Goal: Transaction & Acquisition: Book appointment/travel/reservation

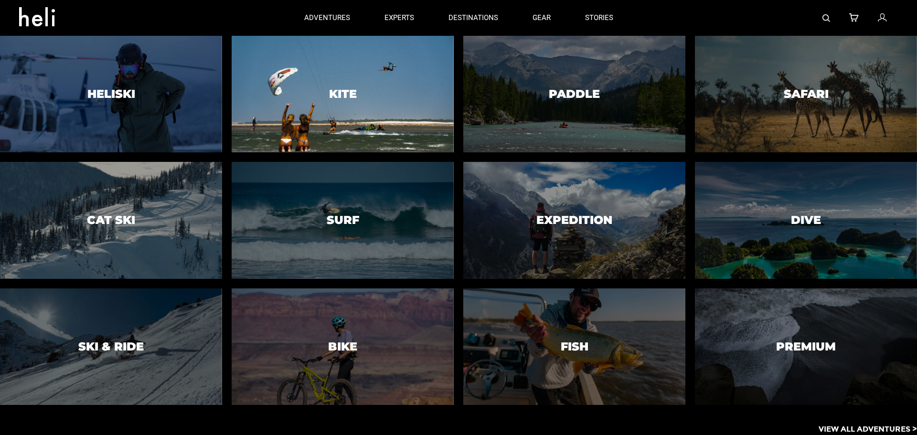
click at [324, 66] on div at bounding box center [342, 94] width 226 height 119
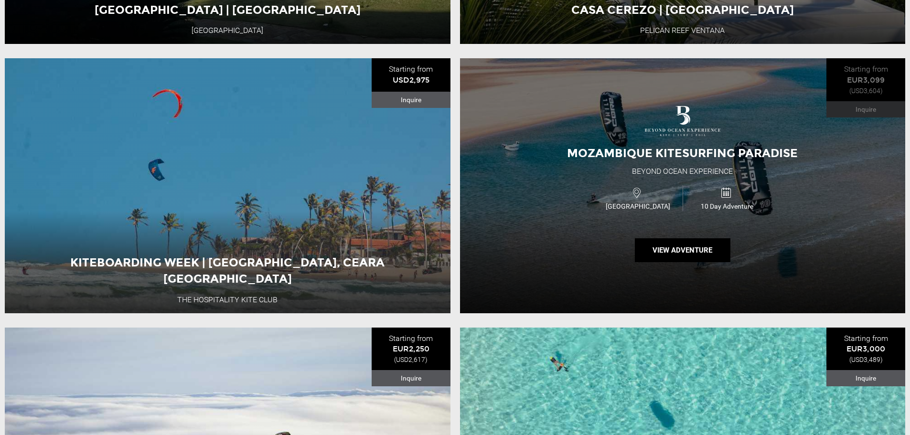
scroll to position [3010, 0]
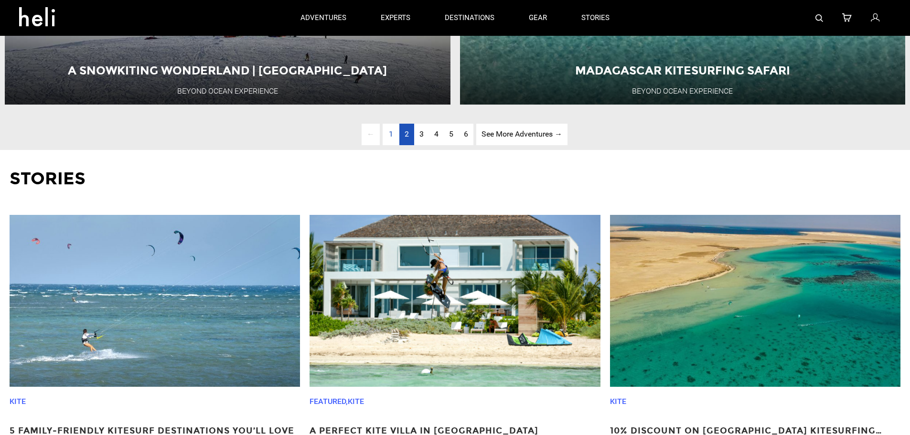
click at [407, 139] on span "2" at bounding box center [407, 133] width 4 height 9
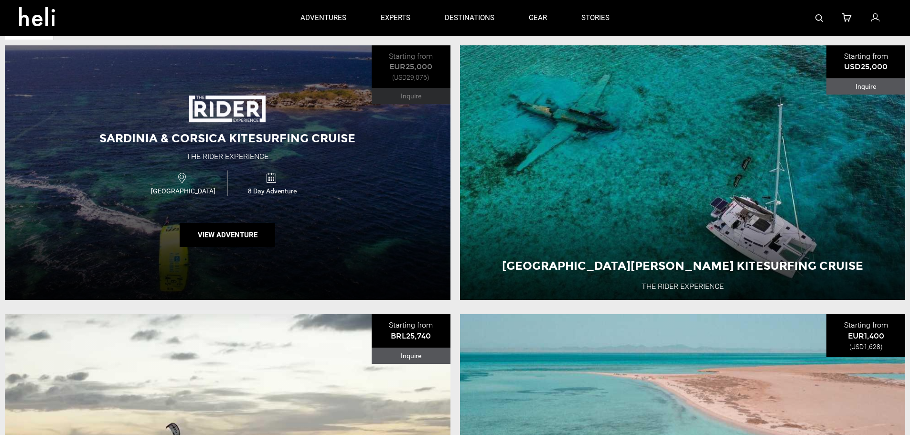
scroll to position [601, 0]
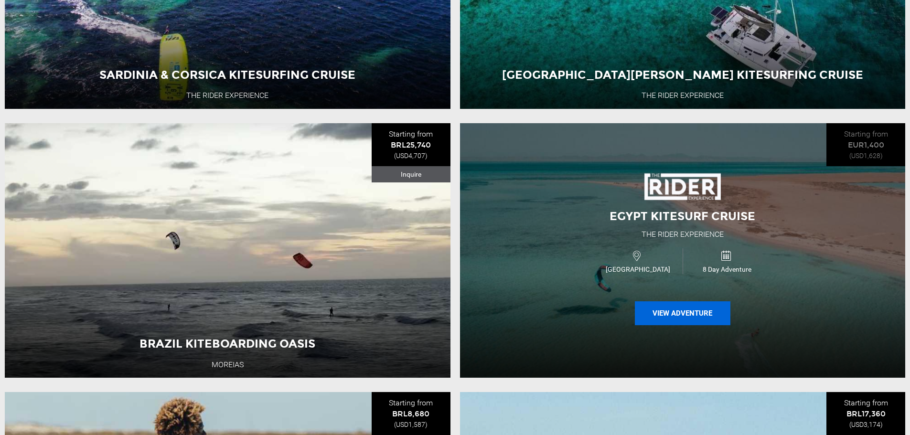
click at [700, 321] on button "View Adventure" at bounding box center [683, 314] width 96 height 24
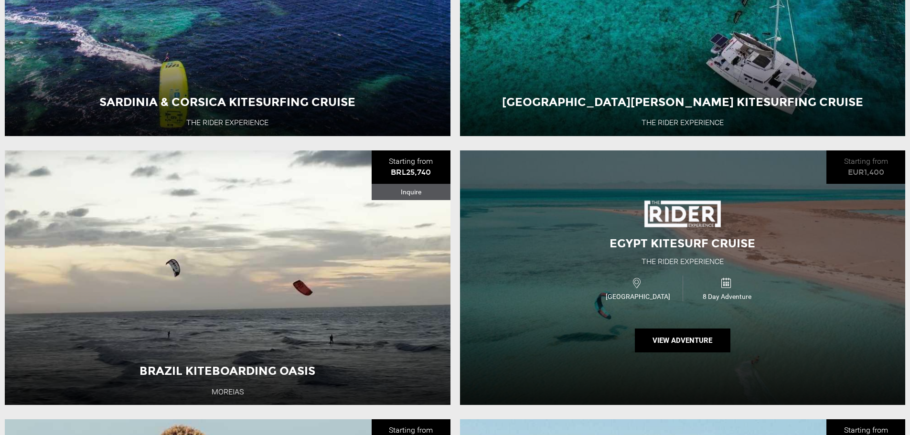
scroll to position [621, 0]
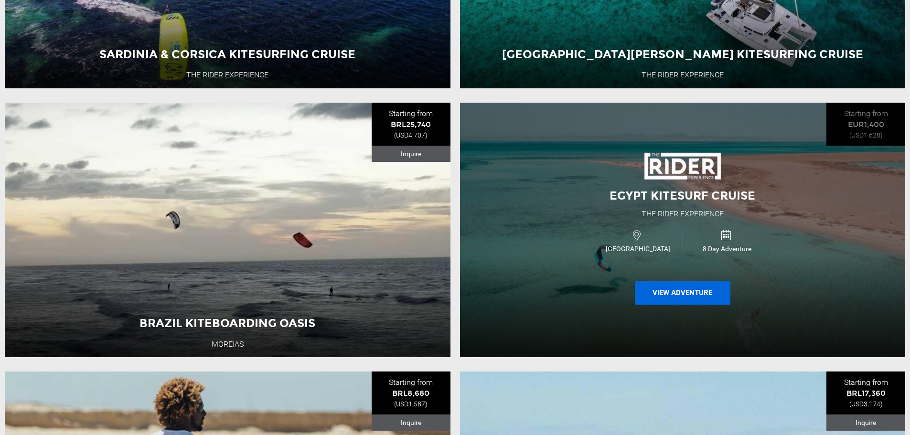
click at [655, 302] on button "View Adventure" at bounding box center [683, 293] width 96 height 24
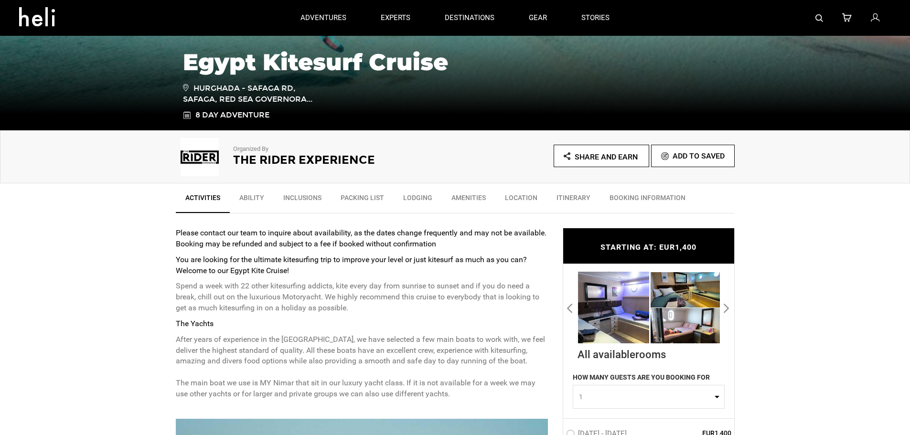
scroll to position [96, 0]
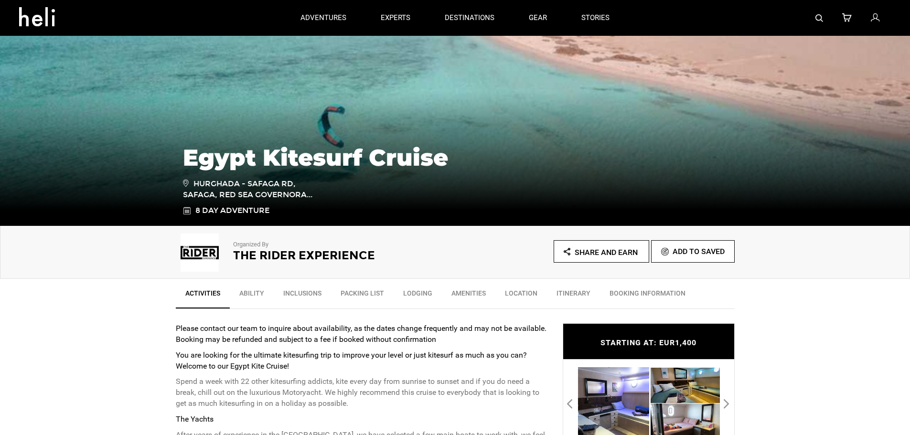
click at [248, 298] on link "Ability" at bounding box center [252, 296] width 44 height 24
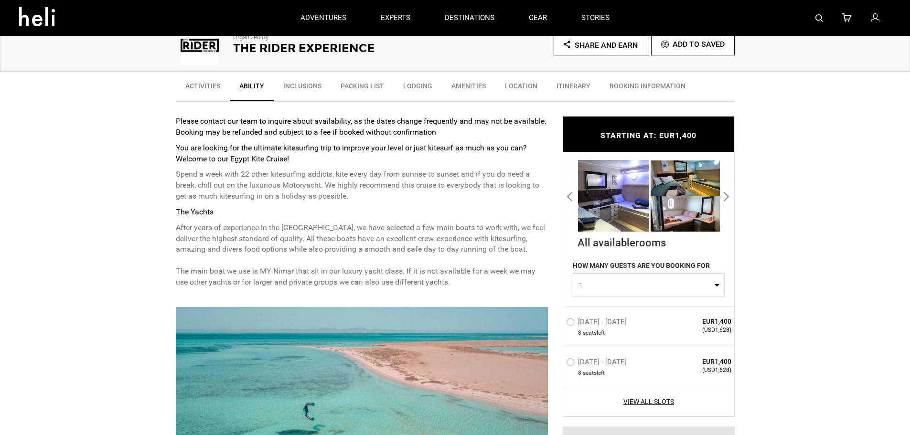
scroll to position [207, 0]
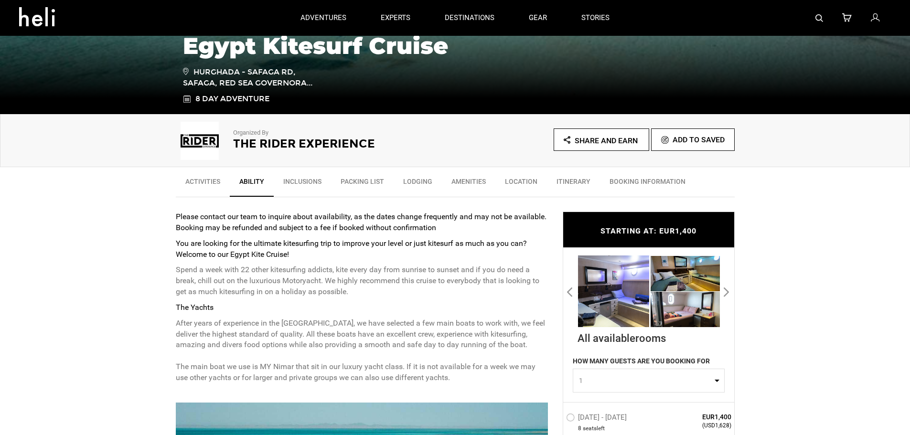
click at [462, 183] on link "Amenities" at bounding box center [469, 184] width 54 height 24
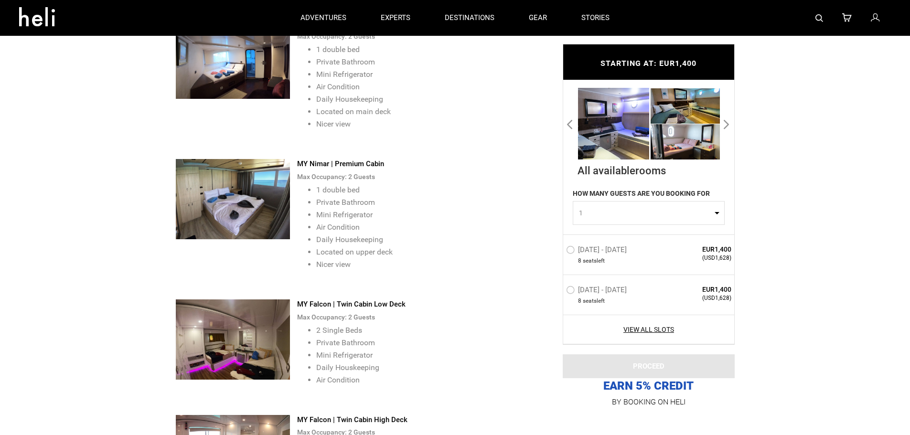
scroll to position [2165, 0]
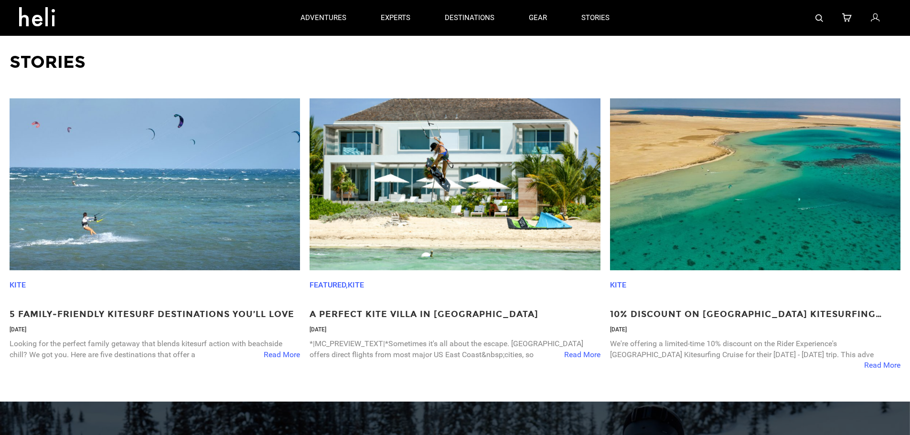
scroll to position [3127, 0]
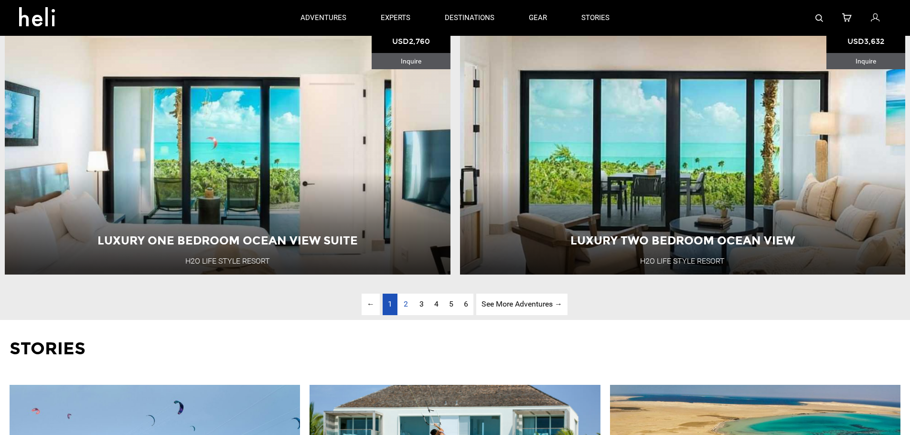
click at [388, 309] on span "1" at bounding box center [390, 304] width 4 height 9
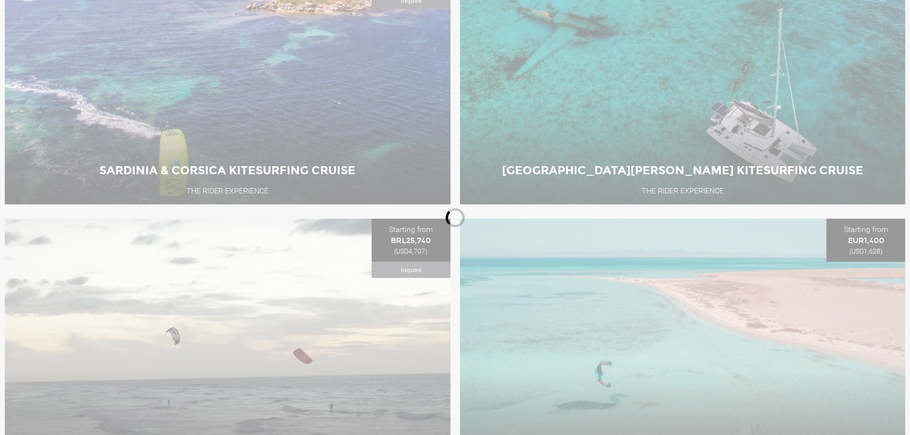
scroll to position [744, 0]
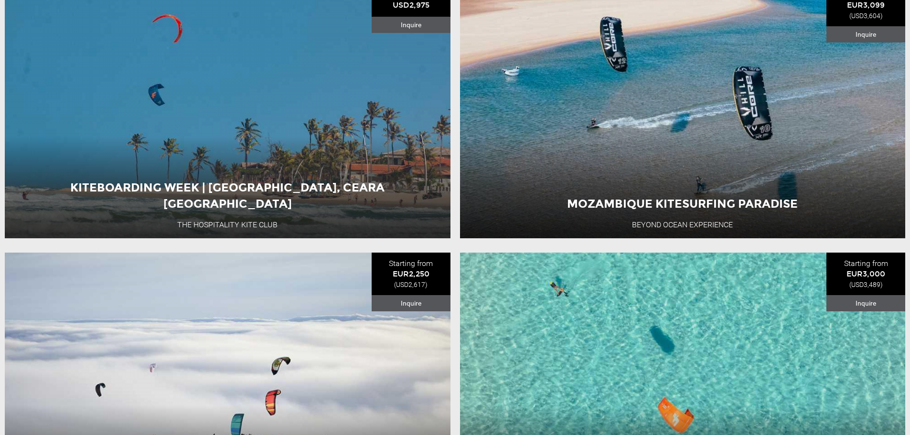
scroll to position [3181, 0]
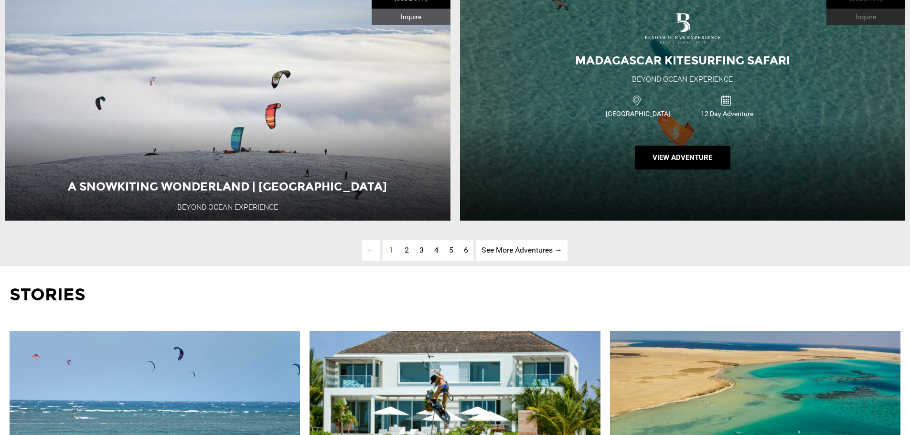
click at [684, 118] on div "12 Day Adventure" at bounding box center [727, 105] width 89 height 25
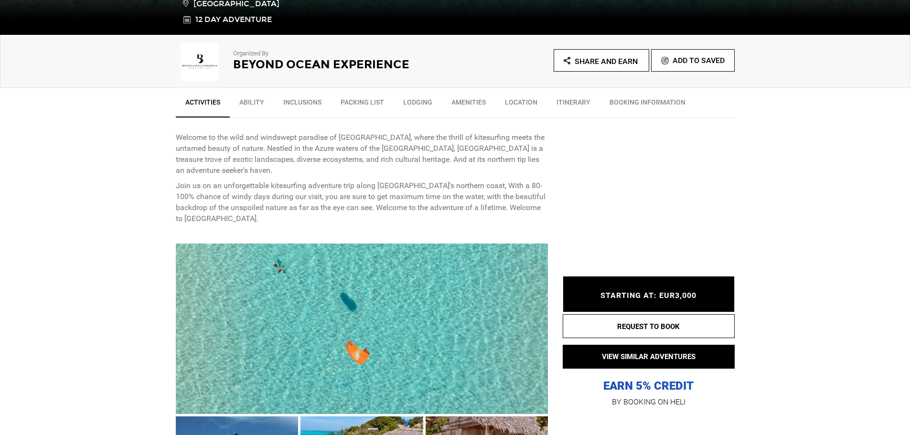
scroll to position [526, 0]
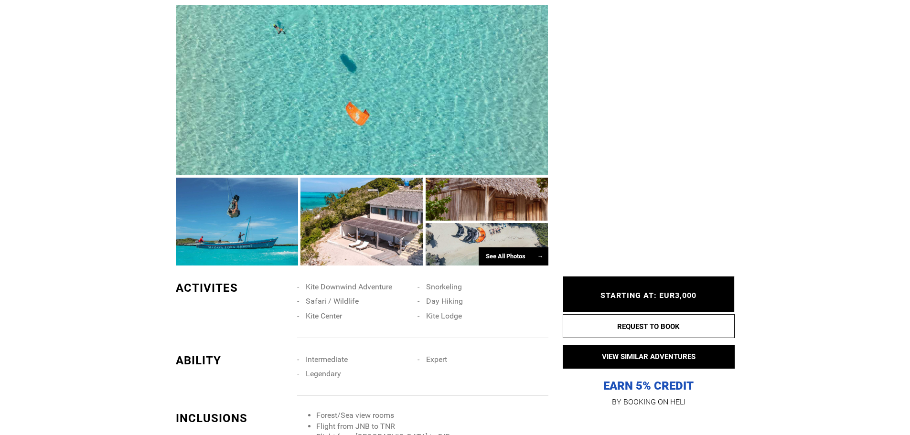
click at [529, 256] on div "See All Photos →" at bounding box center [514, 257] width 70 height 19
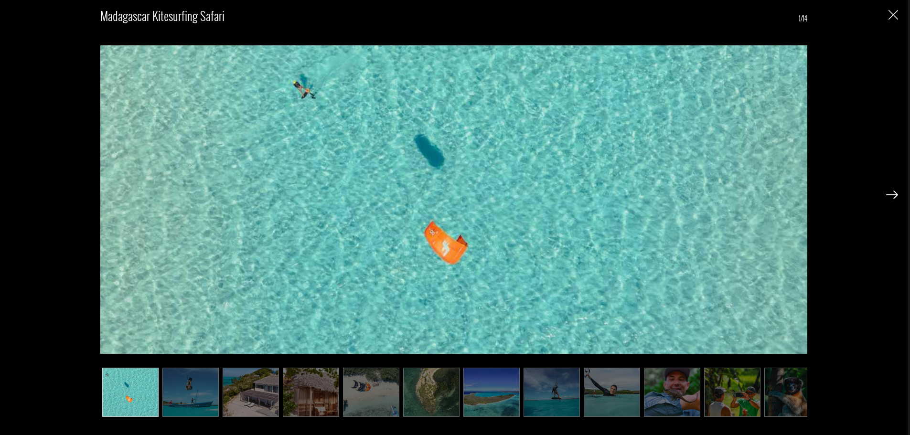
scroll to position [573, 0]
click at [892, 196] on img at bounding box center [892, 195] width 12 height 9
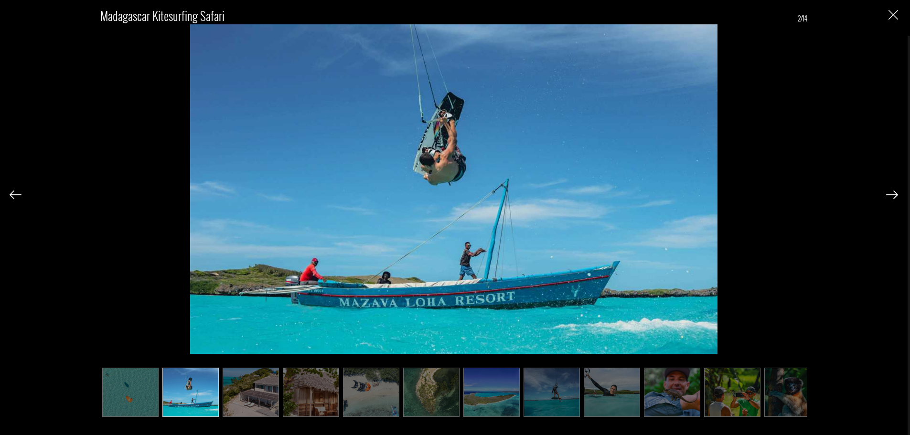
click at [892, 196] on img at bounding box center [892, 195] width 12 height 9
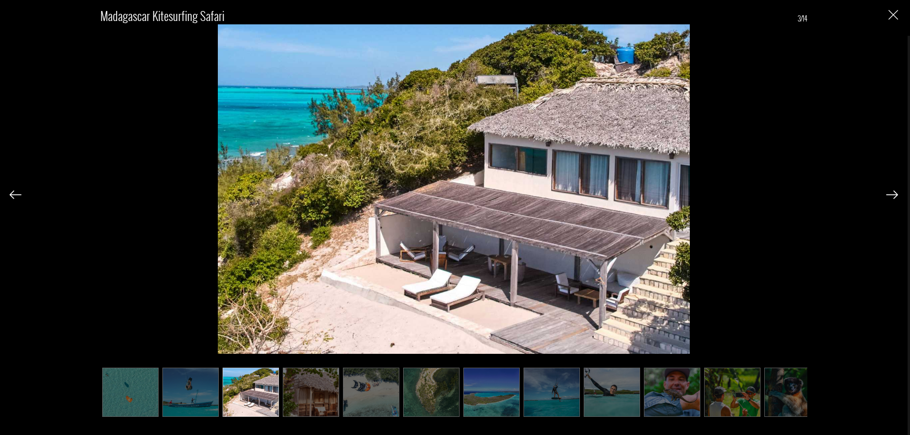
click at [892, 196] on img at bounding box center [892, 195] width 12 height 9
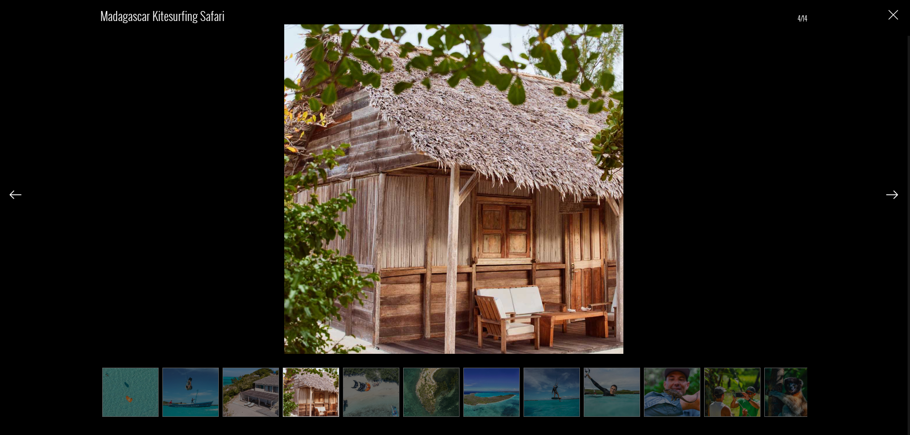
click at [892, 196] on img at bounding box center [892, 195] width 12 height 9
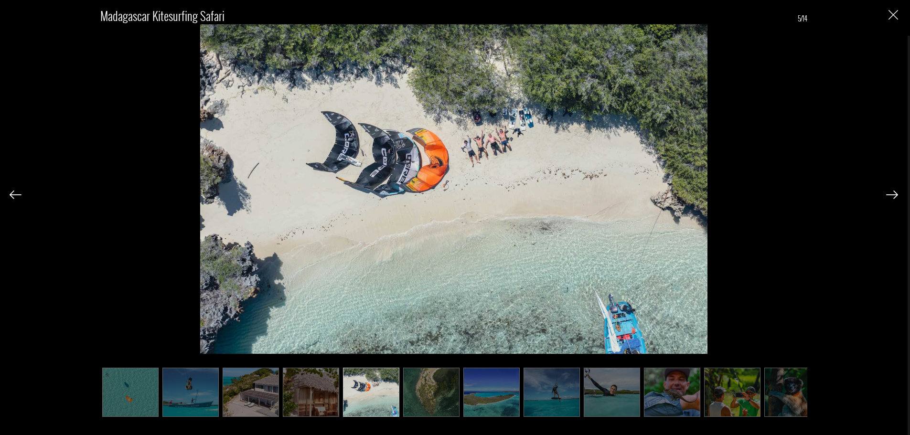
click at [892, 196] on img at bounding box center [892, 195] width 12 height 9
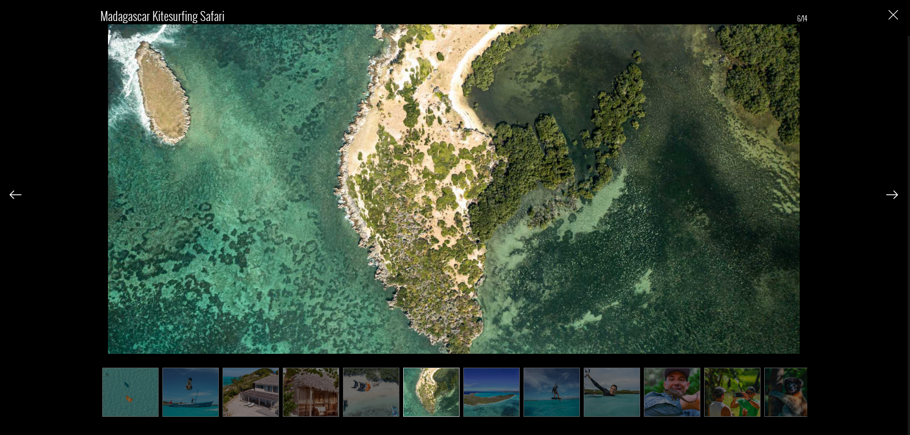
click at [892, 196] on img at bounding box center [892, 195] width 12 height 9
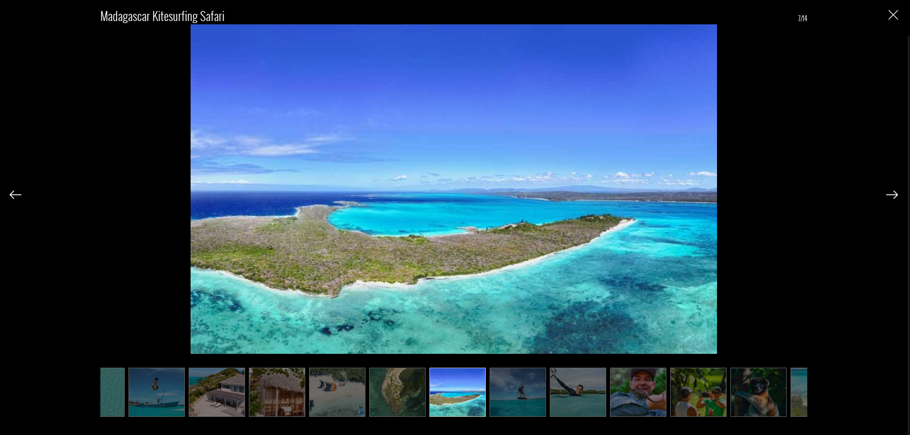
click at [892, 196] on img at bounding box center [892, 195] width 12 height 9
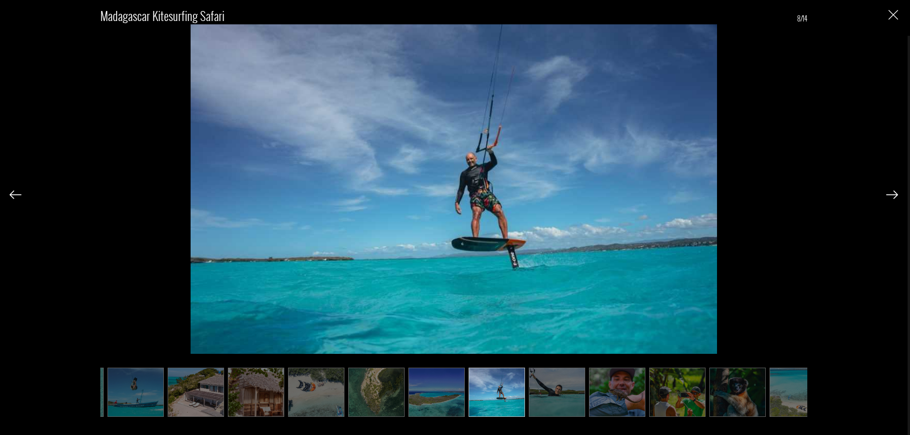
click at [892, 196] on img at bounding box center [892, 195] width 12 height 9
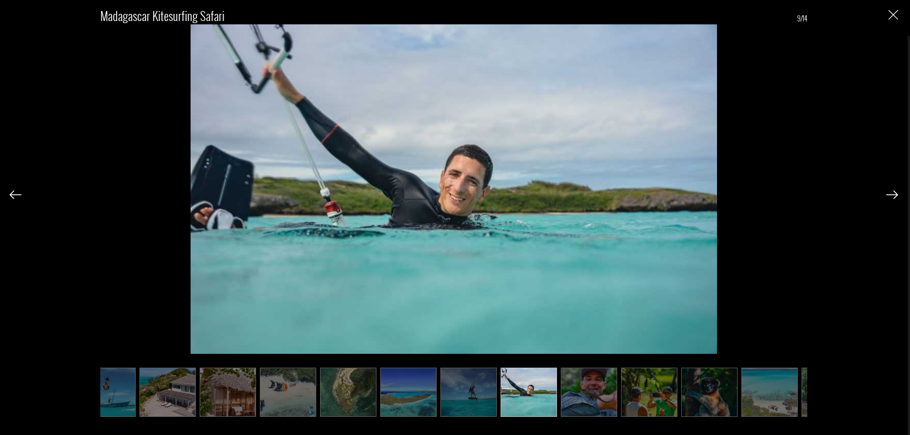
click at [892, 196] on img at bounding box center [892, 195] width 12 height 9
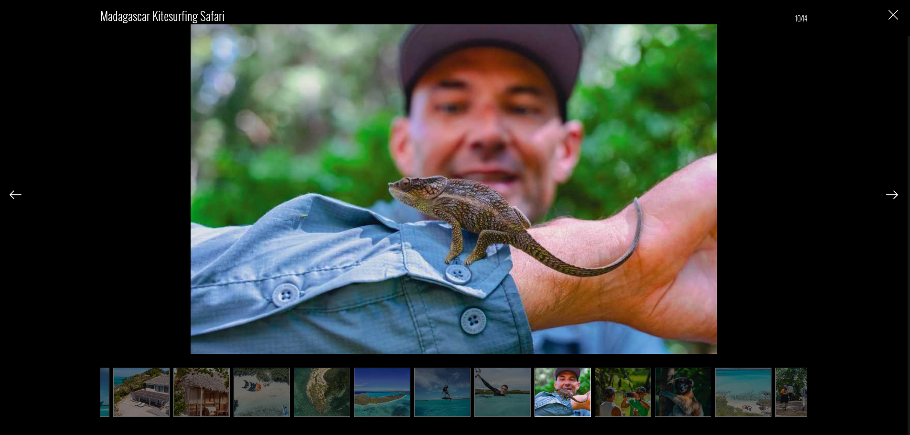
click at [892, 196] on img at bounding box center [892, 195] width 12 height 9
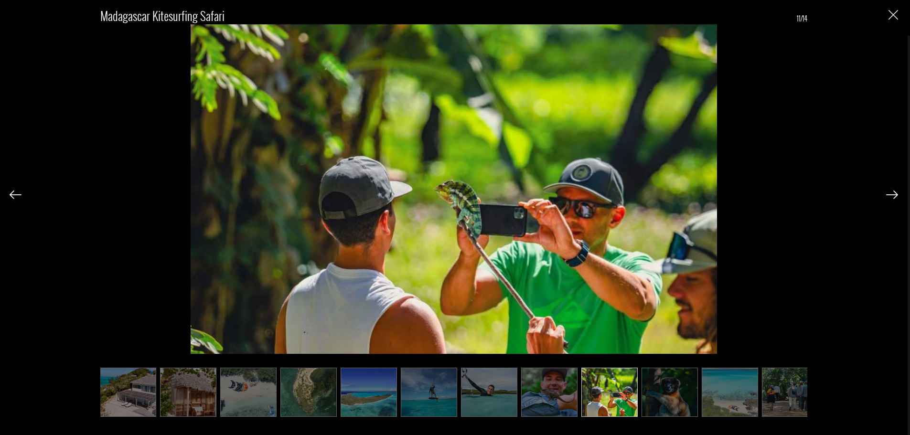
click at [892, 196] on img at bounding box center [892, 195] width 12 height 9
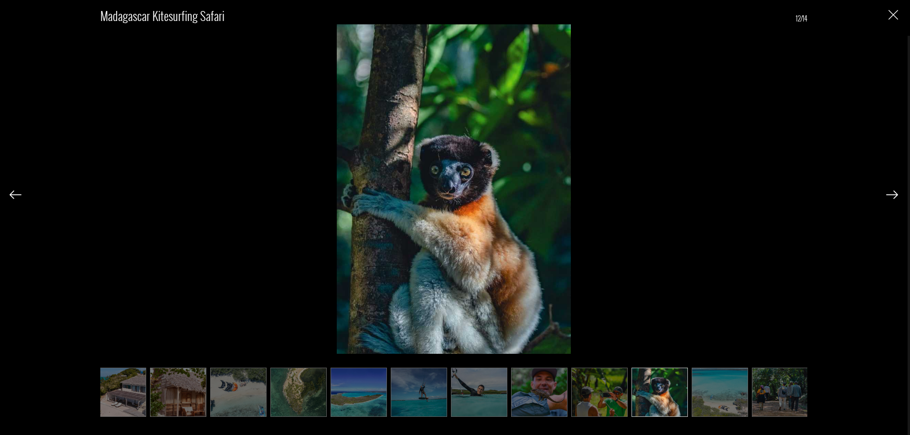
click at [892, 196] on img at bounding box center [892, 195] width 12 height 9
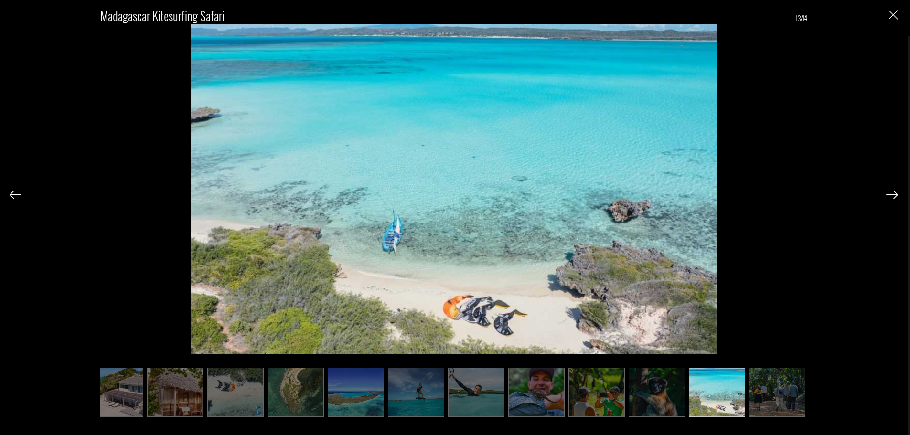
click at [892, 196] on img at bounding box center [892, 195] width 12 height 9
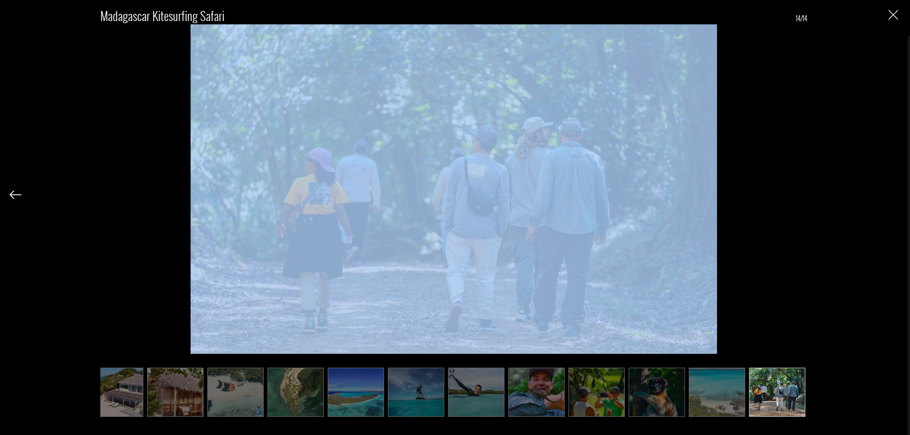
click at [892, 196] on div "Madagascar Kitesurfing Safari 14/14" at bounding box center [454, 206] width 889 height 413
click at [893, 22] on div "Madagascar Kitesurfing Safari 14/14" at bounding box center [454, 206] width 889 height 413
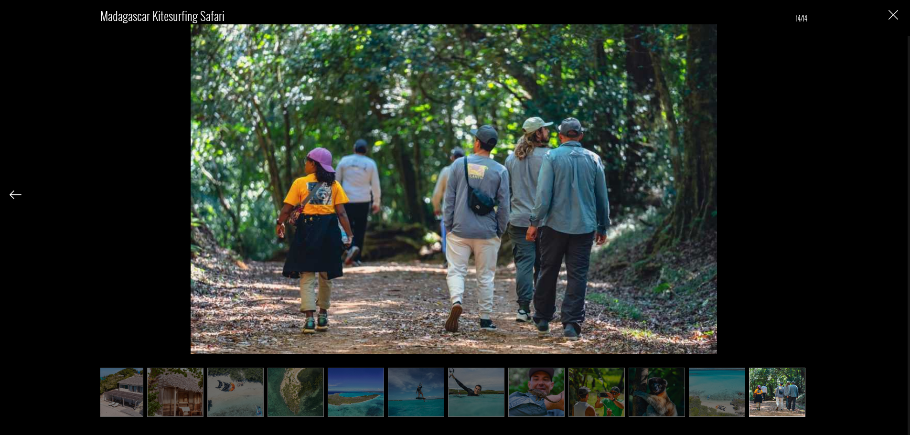
drag, startPoint x: 886, startPoint y: 10, endPoint x: 892, endPoint y: 12, distance: 6.0
click at [886, 10] on div "Madagascar Kitesurfing Safari 14/14" at bounding box center [454, 206] width 889 height 413
click at [892, 12] on img "Close" at bounding box center [894, 15] width 10 height 10
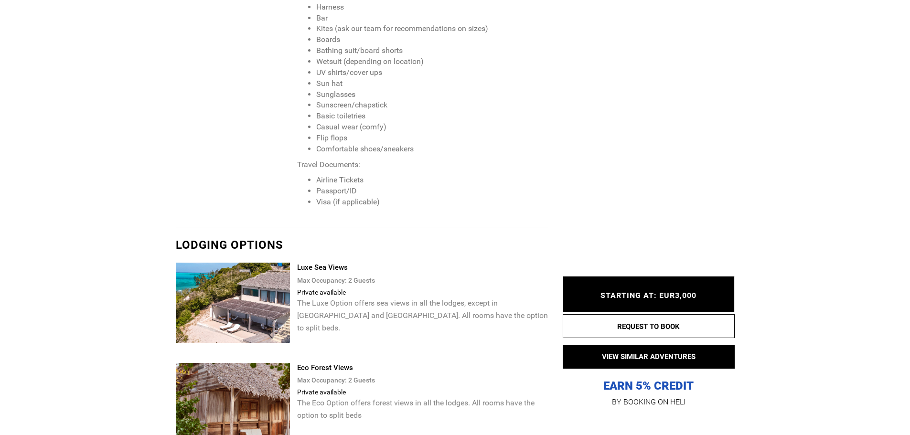
scroll to position [1242, 0]
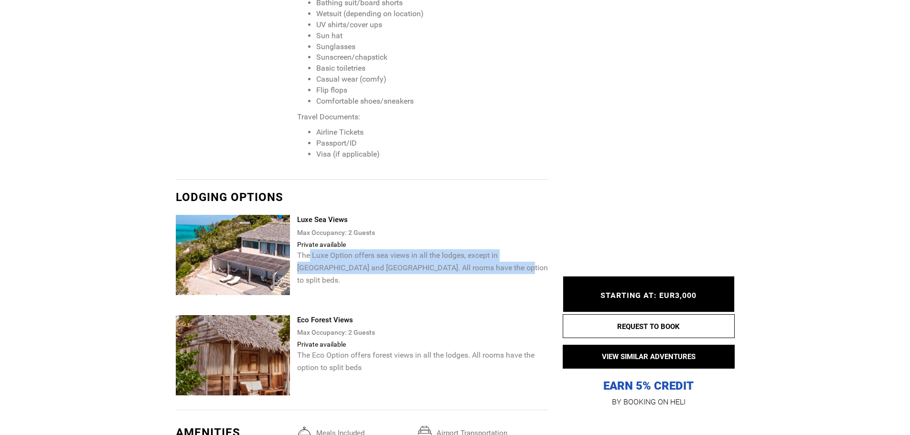
drag, startPoint x: 345, startPoint y: 259, endPoint x: 465, endPoint y: 275, distance: 121.0
click at [465, 275] on div "Luxe Sea Views Max Occupancy: 2 Guest s Private available The Luxe Option offer…" at bounding box center [426, 260] width 258 height 91
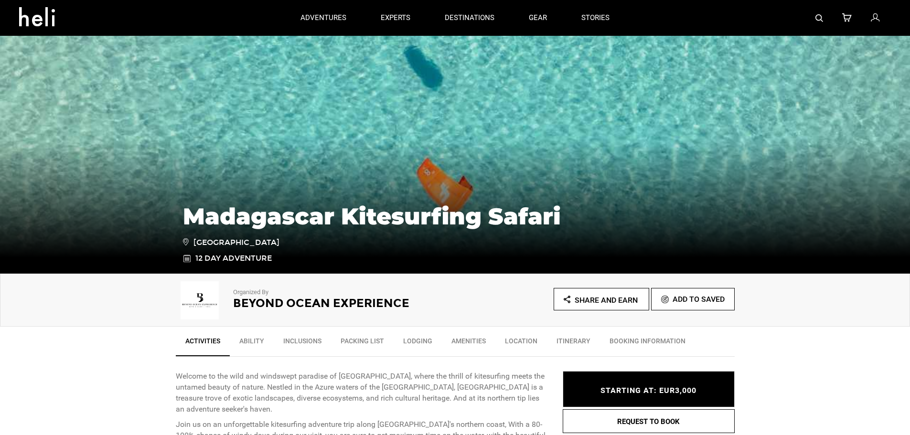
scroll to position [239, 0]
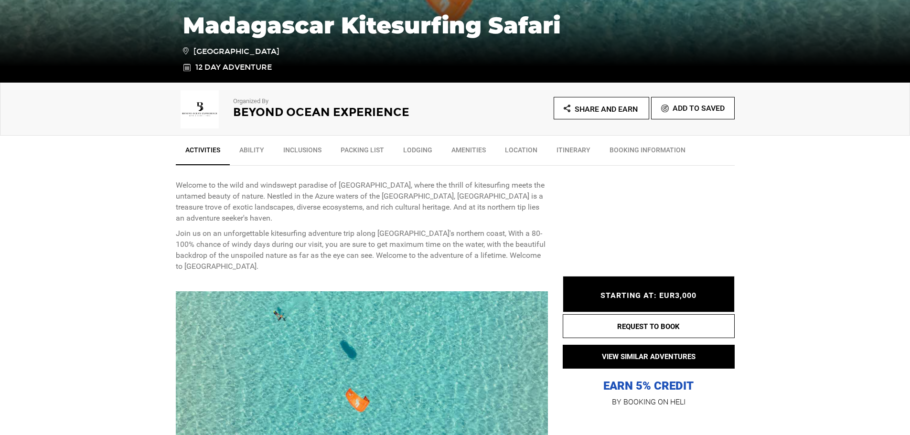
click at [253, 160] on link "Ability" at bounding box center [252, 152] width 44 height 24
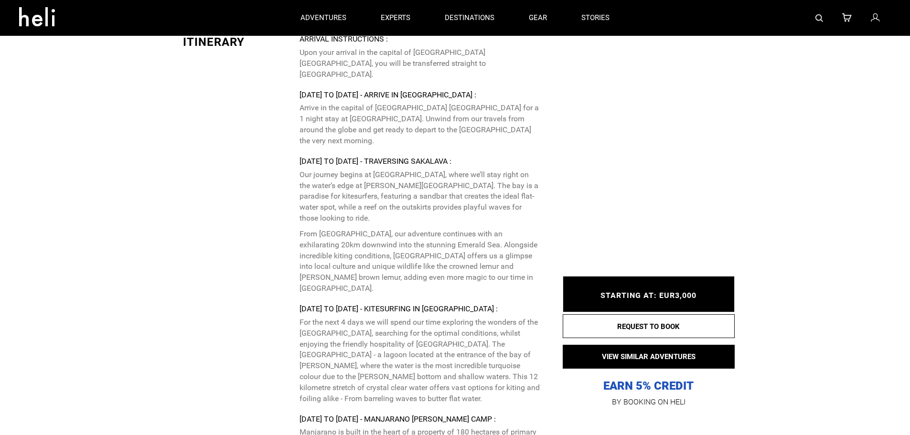
scroll to position [1877, 0]
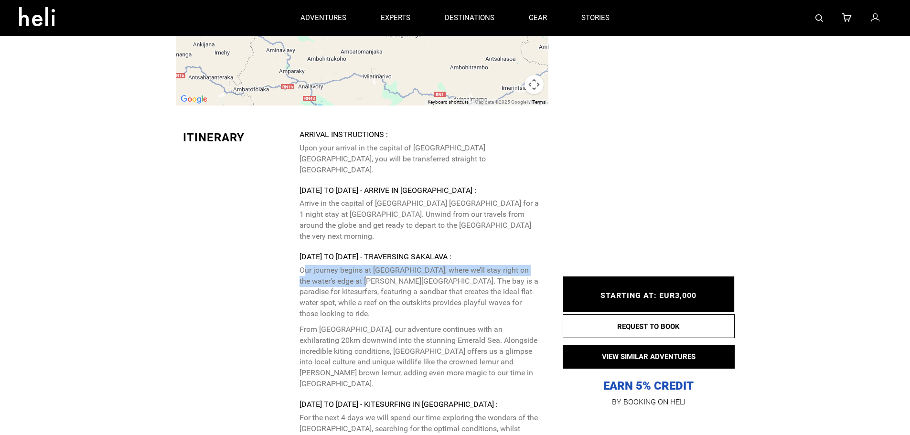
drag, startPoint x: 305, startPoint y: 242, endPoint x: 384, endPoint y: 250, distance: 78.8
click at [384, 265] on p "Our journey begins at [GEOGRAPHIC_DATA], where we’ll stay right on the water’s …" at bounding box center [420, 292] width 241 height 54
drag, startPoint x: 311, startPoint y: 249, endPoint x: 389, endPoint y: 252, distance: 78.4
click at [371, 265] on p "Our journey begins at [GEOGRAPHIC_DATA], where we’ll stay right on the water’s …" at bounding box center [420, 292] width 241 height 54
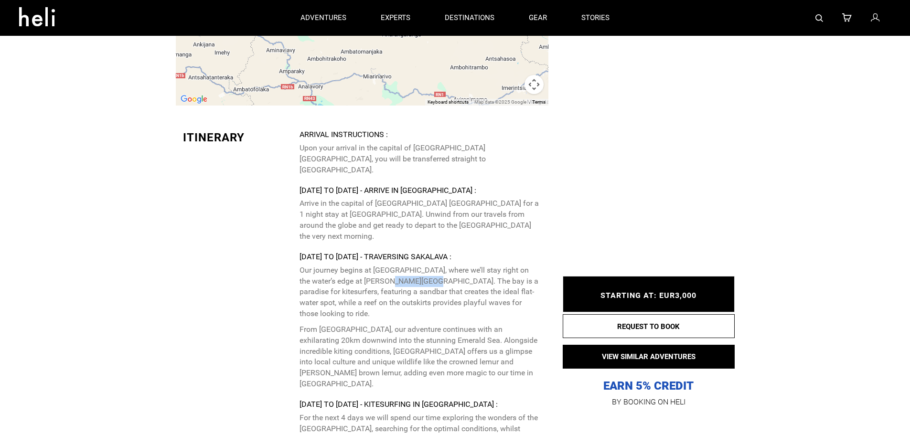
drag, startPoint x: 399, startPoint y: 252, endPoint x: 440, endPoint y: 259, distance: 40.8
click at [440, 265] on p "Our journey begins at [GEOGRAPHIC_DATA], where we’ll stay right on the water’s …" at bounding box center [420, 292] width 241 height 54
drag, startPoint x: 329, startPoint y: 291, endPoint x: 409, endPoint y: 295, distance: 79.9
click at [405, 324] on p "From [GEOGRAPHIC_DATA], our adventure continues with an exhilarating 20km downw…" at bounding box center [420, 356] width 241 height 65
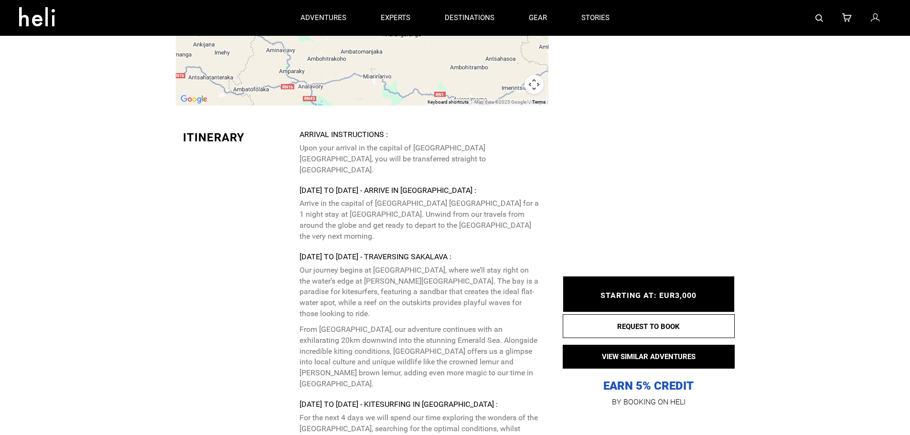
click at [411, 324] on p "From [GEOGRAPHIC_DATA], our adventure continues with an exhilarating 20km downw…" at bounding box center [420, 356] width 241 height 65
drag, startPoint x: 314, startPoint y: 304, endPoint x: 407, endPoint y: 302, distance: 92.7
click at [397, 324] on p "From [GEOGRAPHIC_DATA], our adventure continues with an exhilarating 20km downw…" at bounding box center [420, 356] width 241 height 65
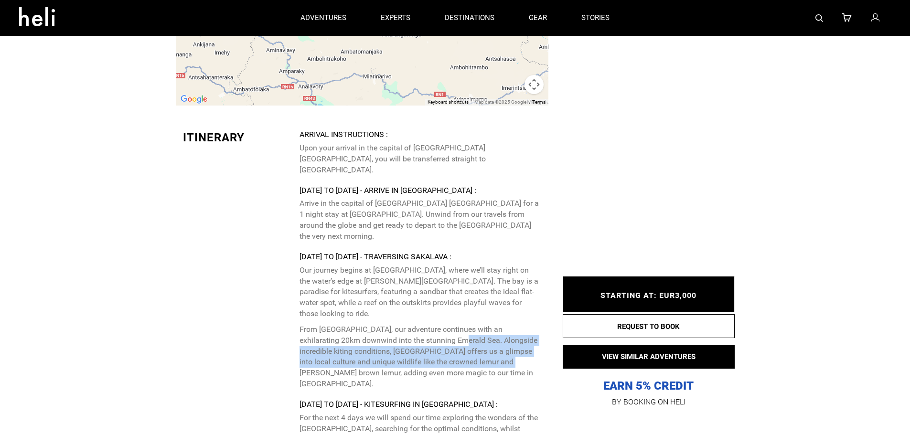
drag, startPoint x: 445, startPoint y: 307, endPoint x: 494, endPoint y: 329, distance: 53.0
click at [494, 325] on p "From [GEOGRAPHIC_DATA], our adventure continues with an exhilarating 20km downw…" at bounding box center [420, 356] width 241 height 65
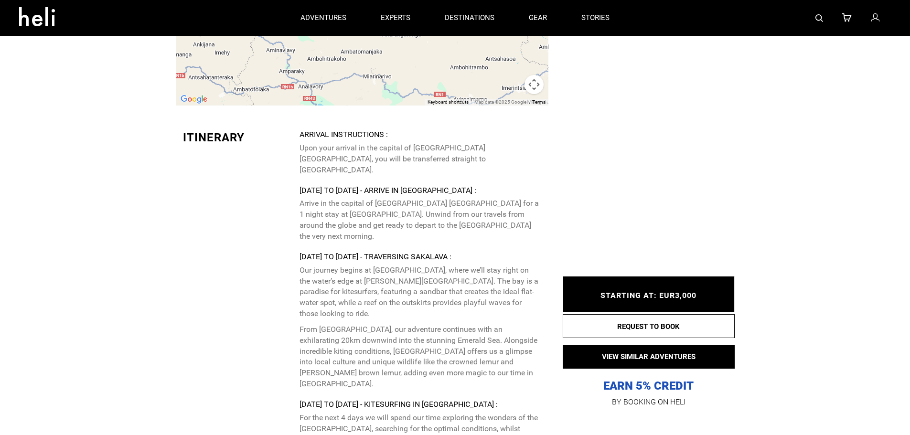
click at [493, 339] on p "From [GEOGRAPHIC_DATA], our adventure continues with an exhilarating 20km downw…" at bounding box center [420, 356] width 241 height 65
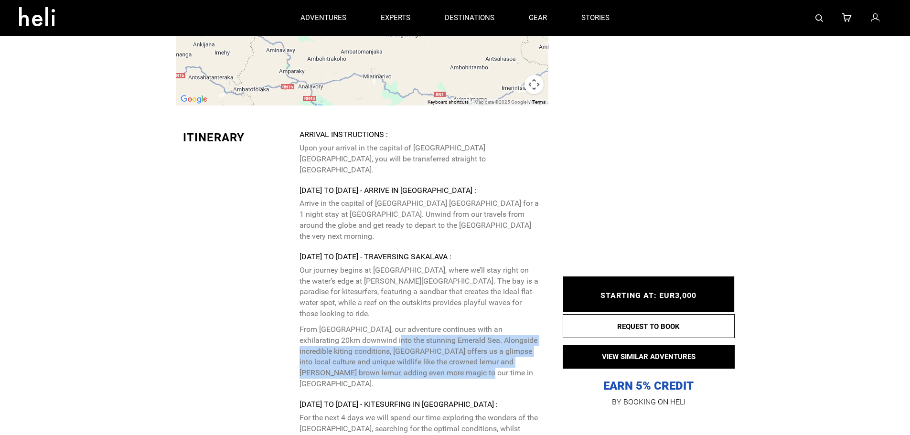
drag, startPoint x: 455, startPoint y: 332, endPoint x: 361, endPoint y: 302, distance: 98.5
click at [364, 324] on p "From [GEOGRAPHIC_DATA], our adventure continues with an exhilarating 20km downw…" at bounding box center [420, 356] width 241 height 65
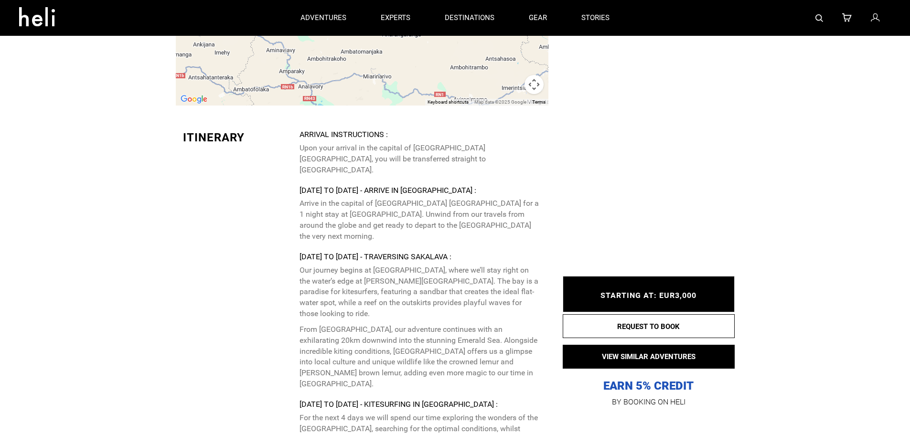
click at [360, 324] on p "From [GEOGRAPHIC_DATA], our adventure continues with an exhilarating 20km downw…" at bounding box center [420, 356] width 241 height 65
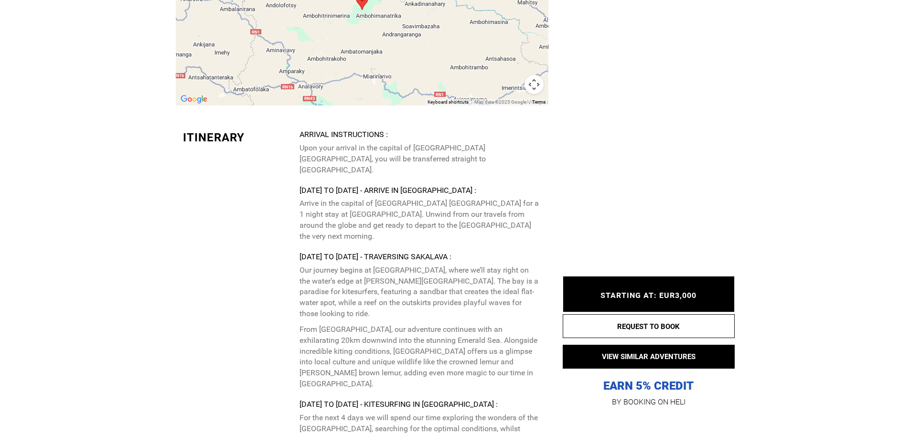
scroll to position [1925, 0]
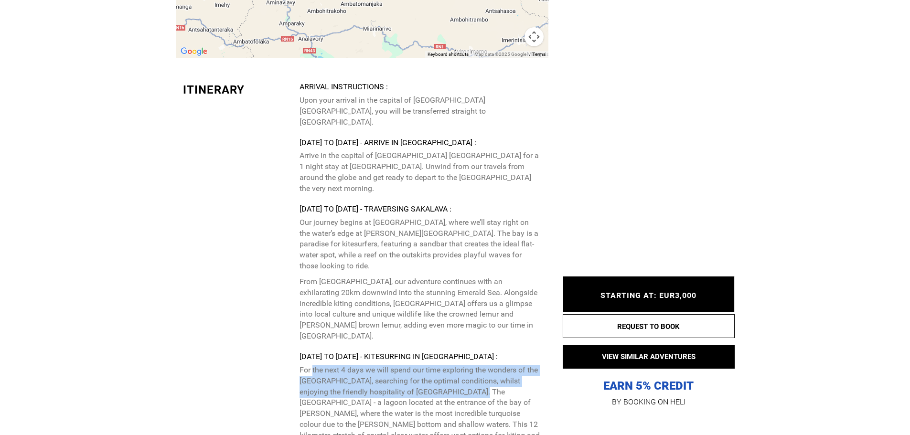
drag, startPoint x: 333, startPoint y: 323, endPoint x: 462, endPoint y: 345, distance: 130.7
click at [462, 365] on p "For the next 4 days we will spend our time exploring the wonders of the [GEOGRA…" at bounding box center [420, 408] width 241 height 87
click at [383, 365] on p "For the next 4 days we will spend our time exploring the wonders of the [GEOGRA…" at bounding box center [420, 408] width 241 height 87
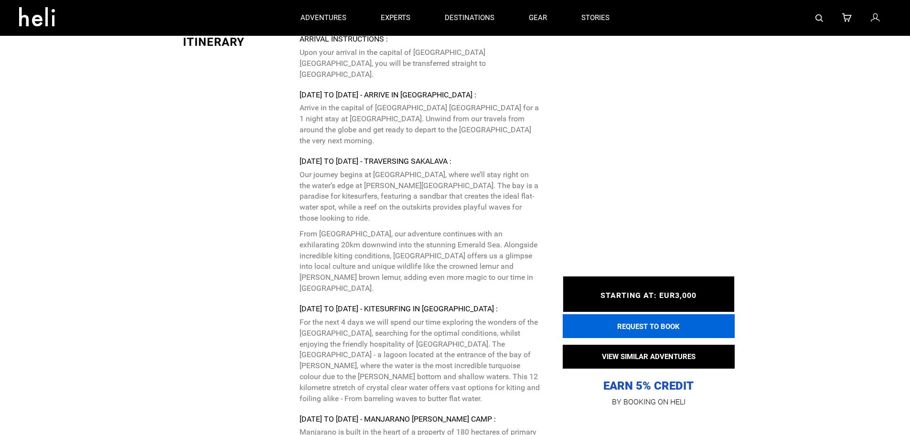
scroll to position [1686, 0]
